Goal: Information Seeking & Learning: Learn about a topic

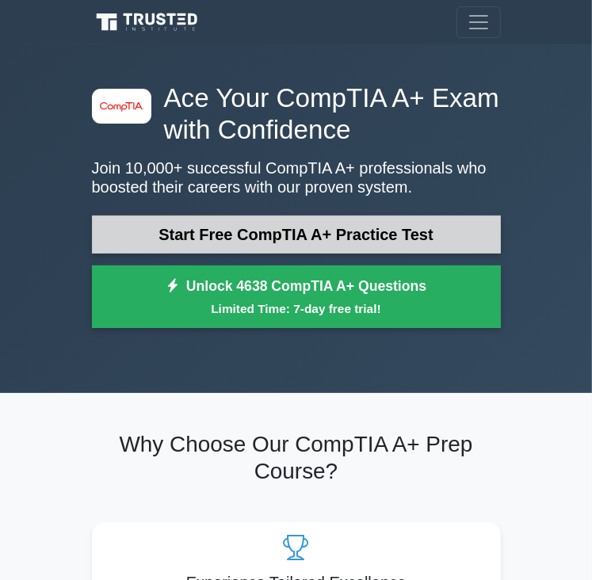
drag, startPoint x: 0, startPoint y: 0, endPoint x: 206, endPoint y: 225, distance: 305.0
click at [206, 225] on link "Start Free CompTIA A+ Practice Test" at bounding box center [296, 234] width 409 height 38
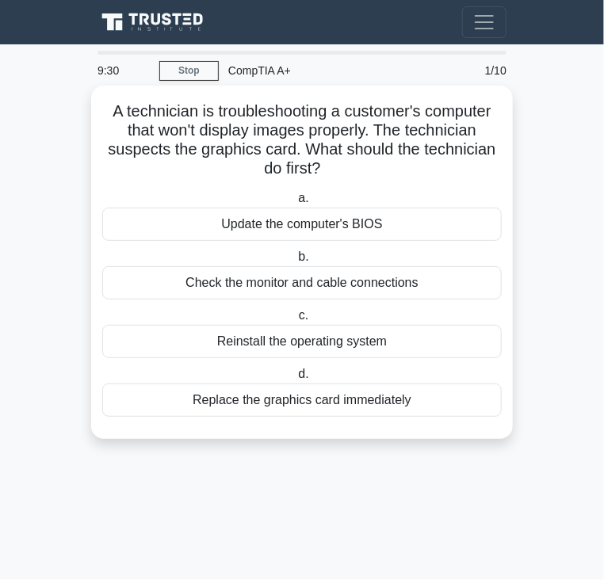
click at [299, 283] on div "Check the monitor and cable connections" at bounding box center [301, 282] width 399 height 33
click at [295, 262] on input "b. Check the monitor and cable connections" at bounding box center [295, 257] width 0 height 10
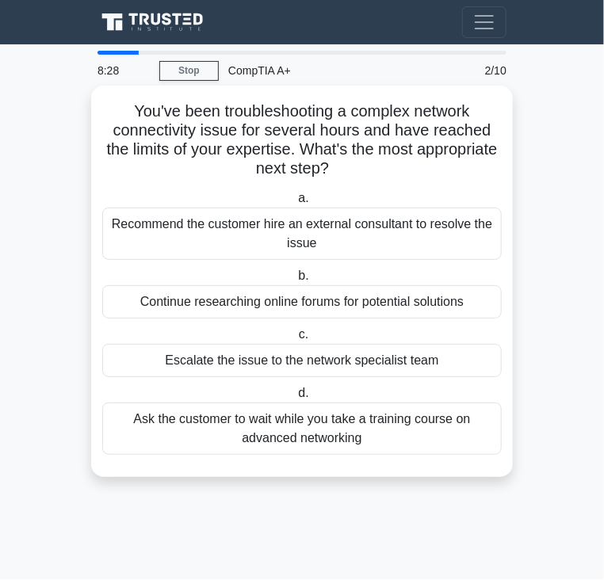
click at [294, 362] on div "Escalate the issue to the network specialist team" at bounding box center [301, 360] width 399 height 33
click at [295, 340] on input "c. Escalate the issue to the network specialist team" at bounding box center [295, 335] width 0 height 10
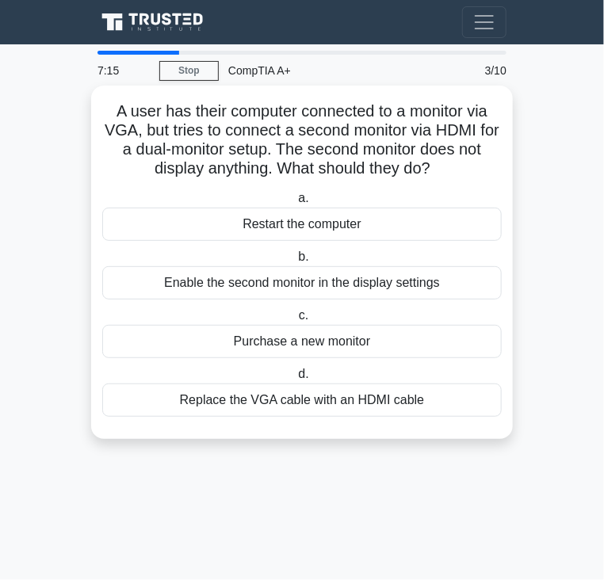
click at [322, 399] on div "Replace the VGA cable with an HDMI cable" at bounding box center [301, 399] width 399 height 33
click at [295, 379] on input "d. Replace the VGA cable with an HDMI cable" at bounding box center [295, 374] width 0 height 10
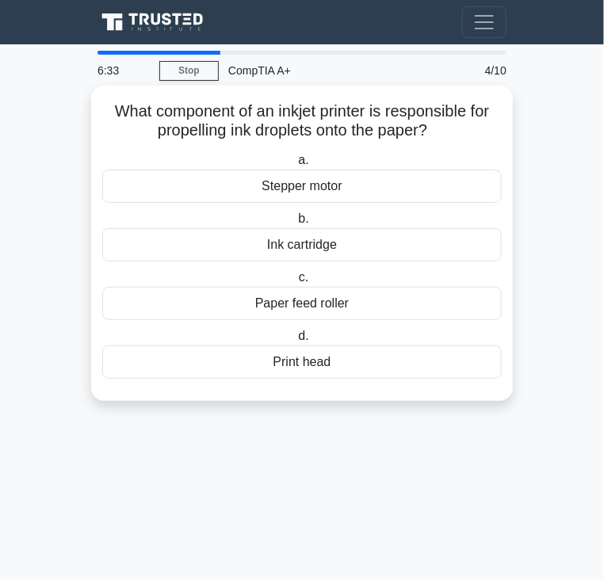
click at [336, 300] on div "Paper feed roller" at bounding box center [301, 303] width 399 height 33
click at [295, 283] on input "c. Paper feed roller" at bounding box center [295, 278] width 0 height 10
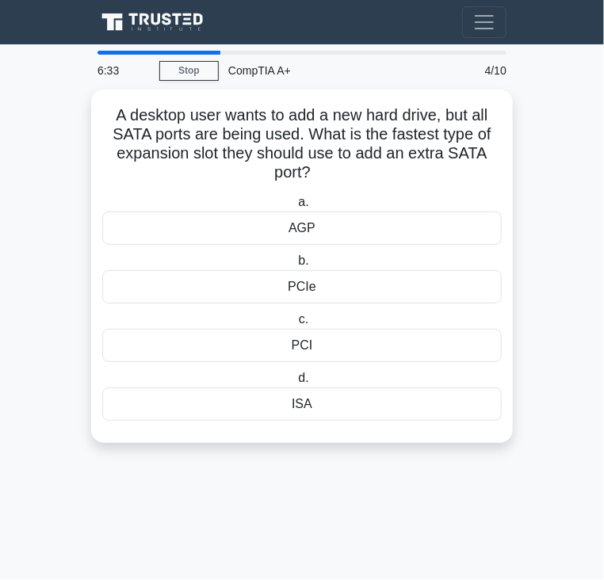
click at [336, 300] on div "a. AGP b. PCIe c." at bounding box center [302, 306] width 418 height 234
